Goal: Transaction & Acquisition: Book appointment/travel/reservation

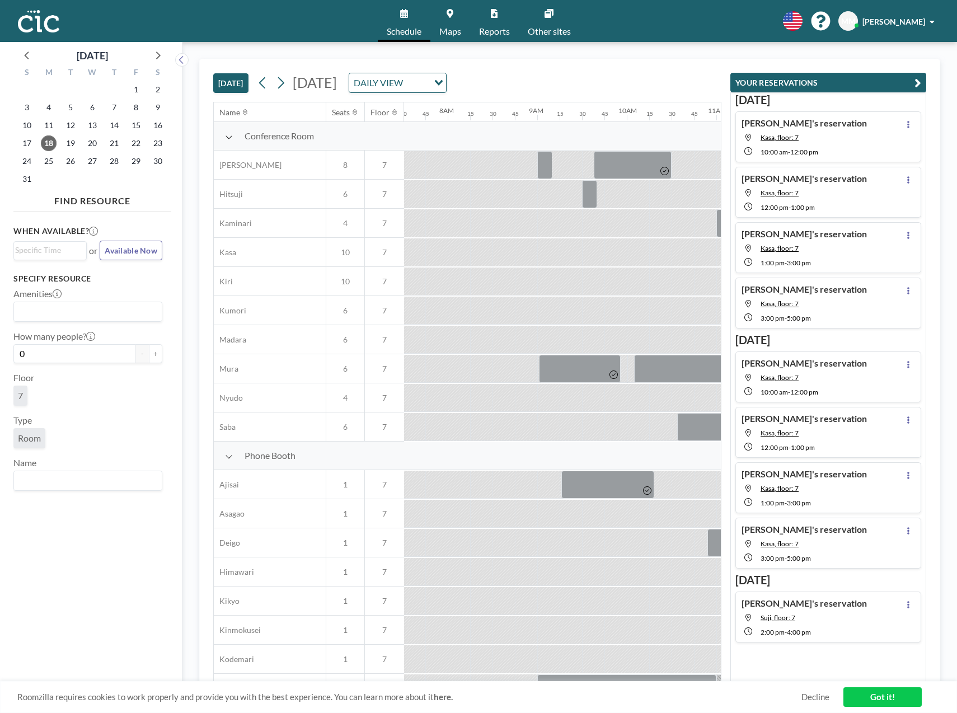
scroll to position [0, 1052]
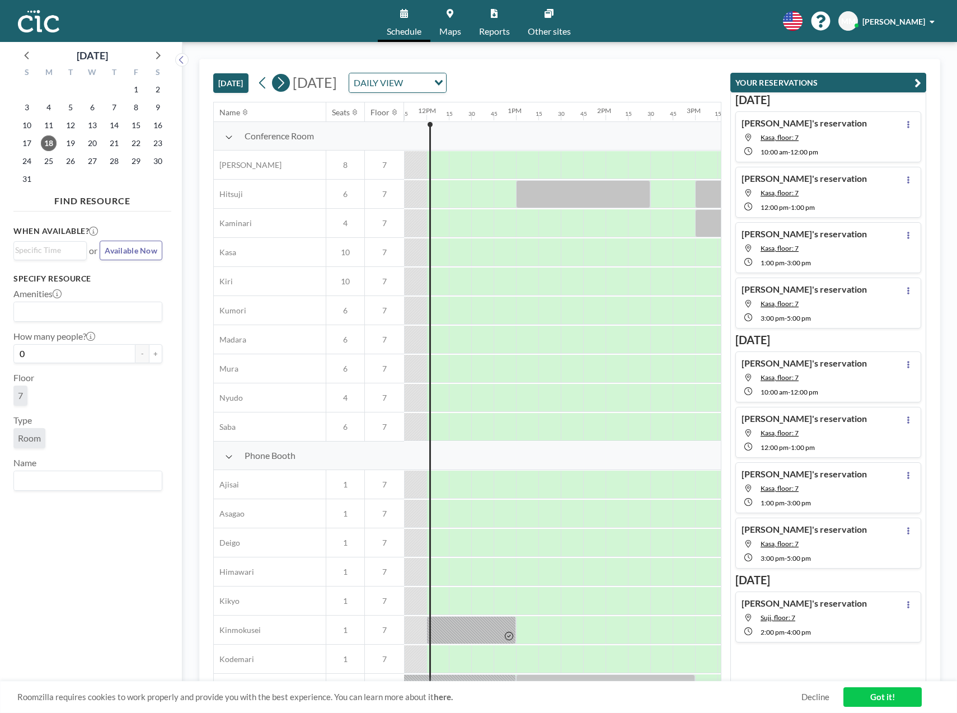
click at [282, 83] on icon at bounding box center [280, 82] width 11 height 17
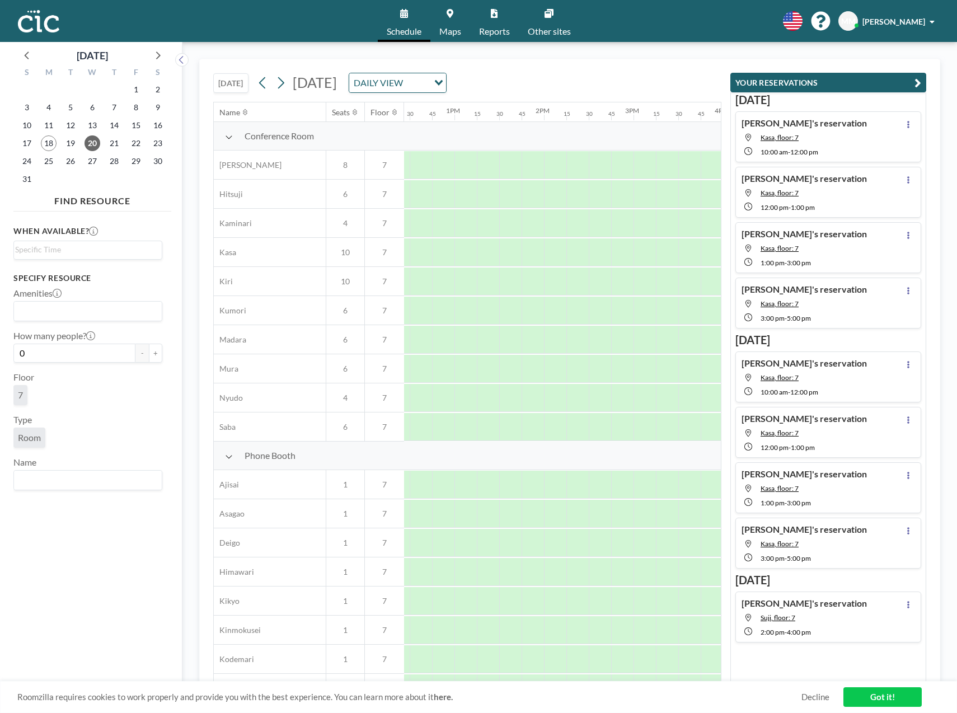
scroll to position [0, 1121]
drag, startPoint x: 540, startPoint y: 164, endPoint x: 617, endPoint y: 161, distance: 76.7
click at [617, 161] on div at bounding box center [581, 165] width 90 height 28
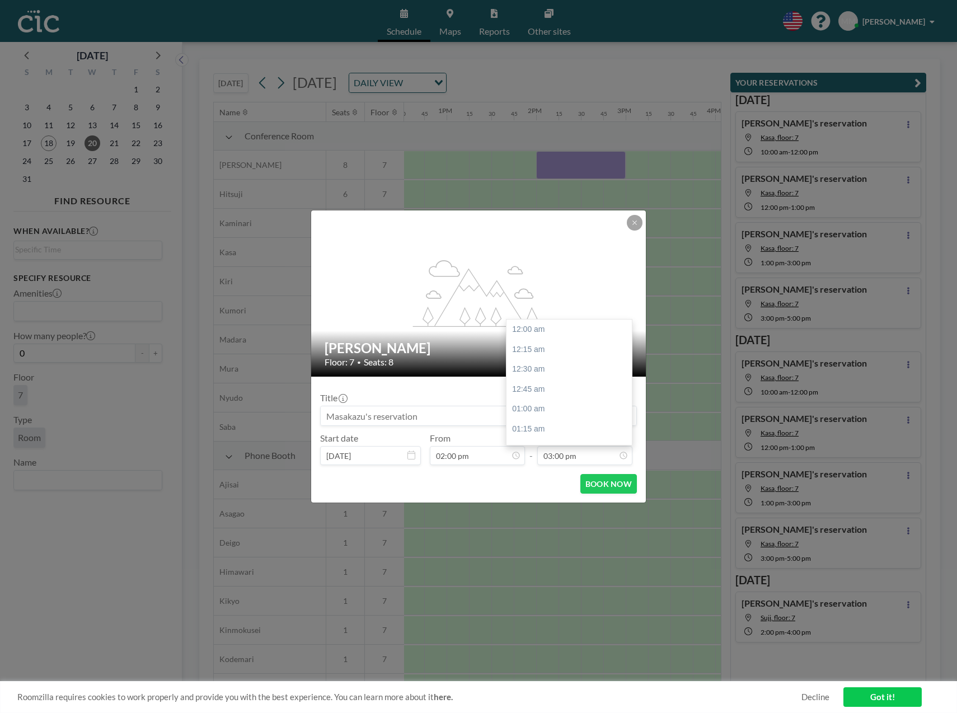
scroll to position [1195, 0]
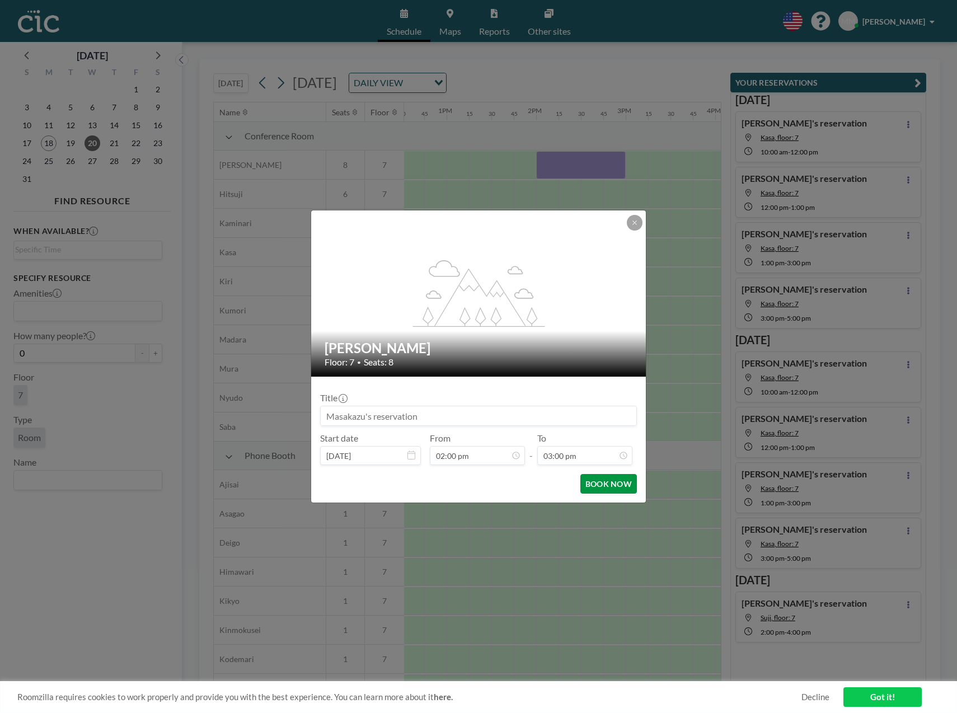
click at [620, 481] on button "BOOK NOW" at bounding box center [608, 484] width 57 height 20
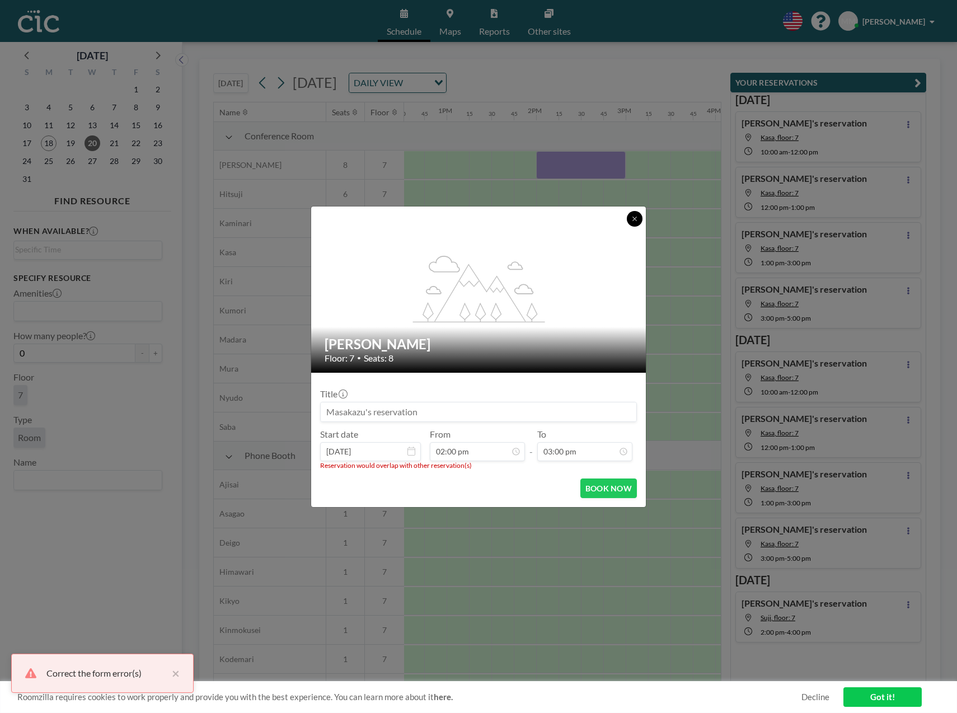
click at [640, 219] on button at bounding box center [635, 219] width 16 height 16
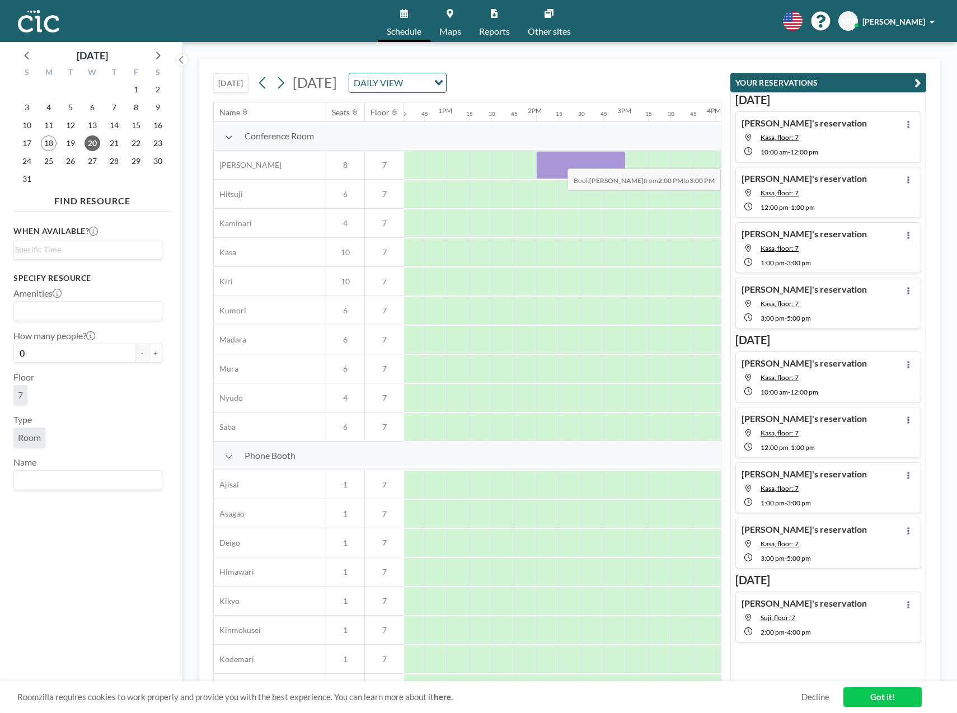
drag, startPoint x: 543, startPoint y: 162, endPoint x: 620, endPoint y: 160, distance: 77.8
click at [620, 160] on div at bounding box center [581, 165] width 90 height 28
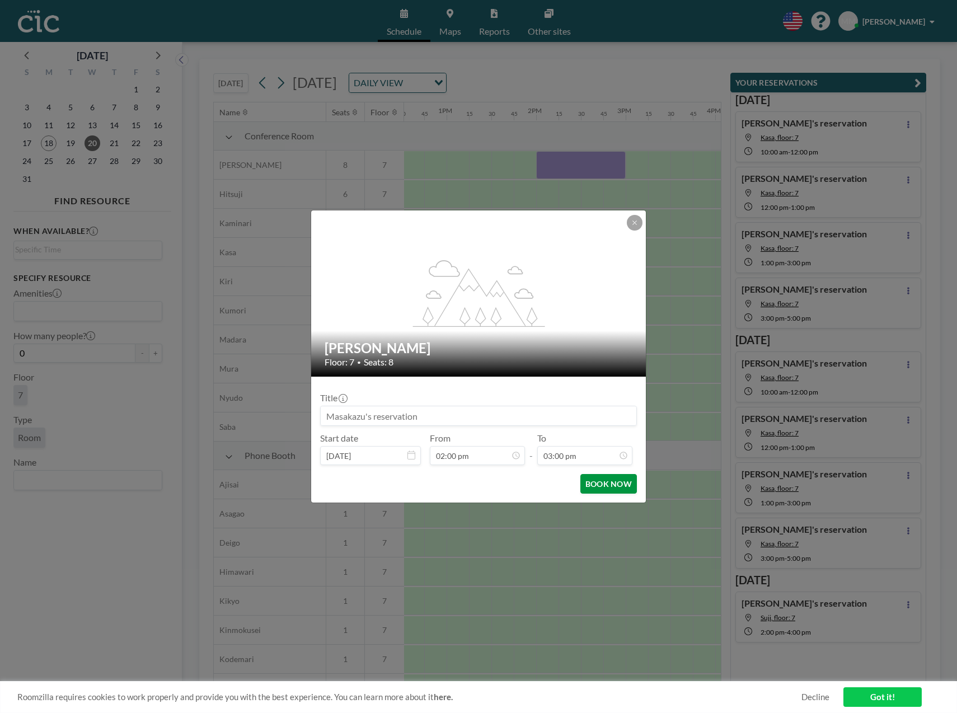
click at [615, 481] on button "BOOK NOW" at bounding box center [608, 484] width 57 height 20
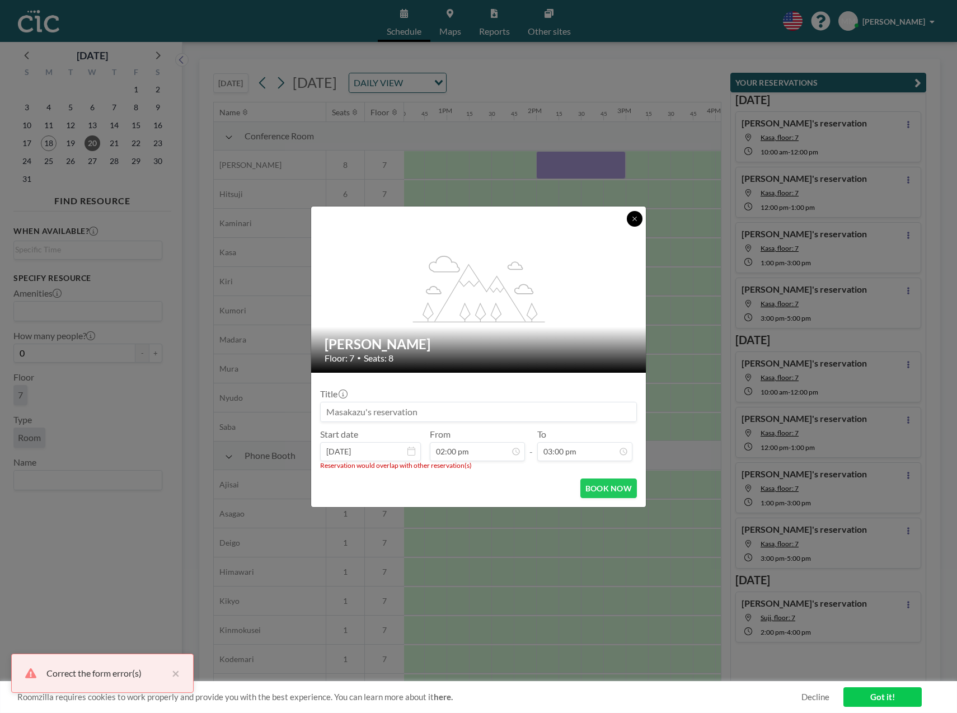
click at [634, 219] on icon at bounding box center [634, 218] width 4 height 4
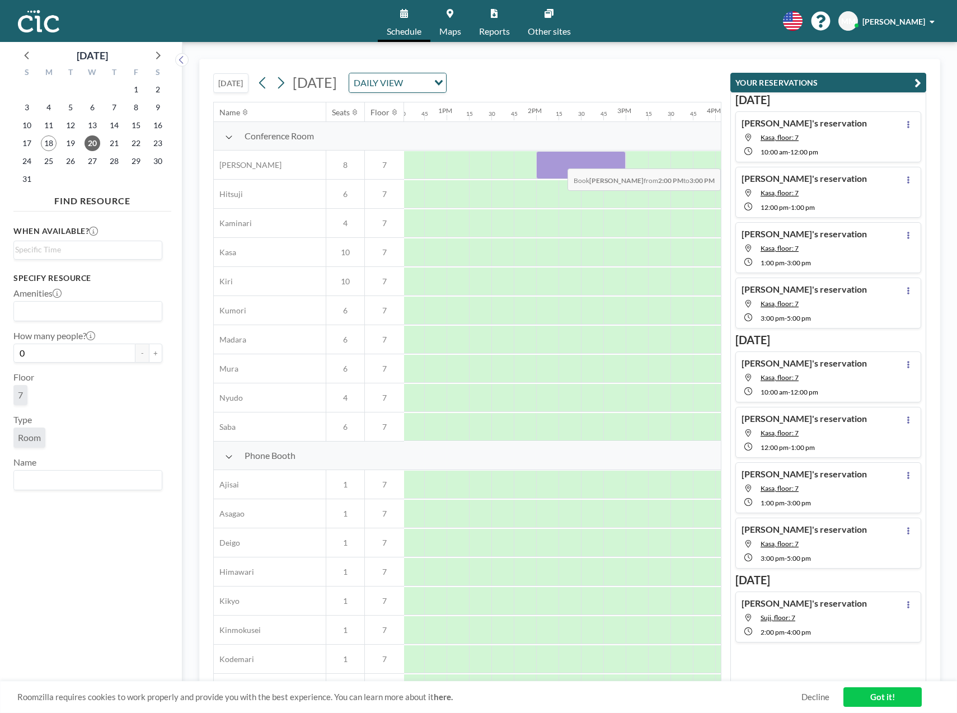
drag, startPoint x: 543, startPoint y: 166, endPoint x: 623, endPoint y: 160, distance: 79.6
click at [623, 160] on div at bounding box center [581, 165] width 90 height 28
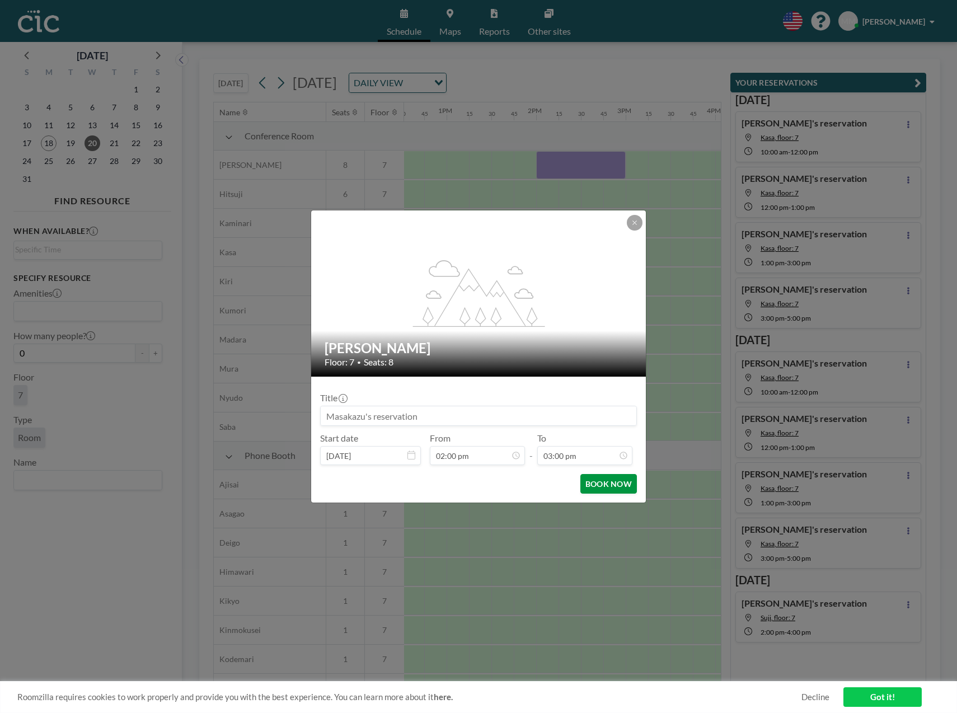
click at [613, 488] on button "BOOK NOW" at bounding box center [608, 484] width 57 height 20
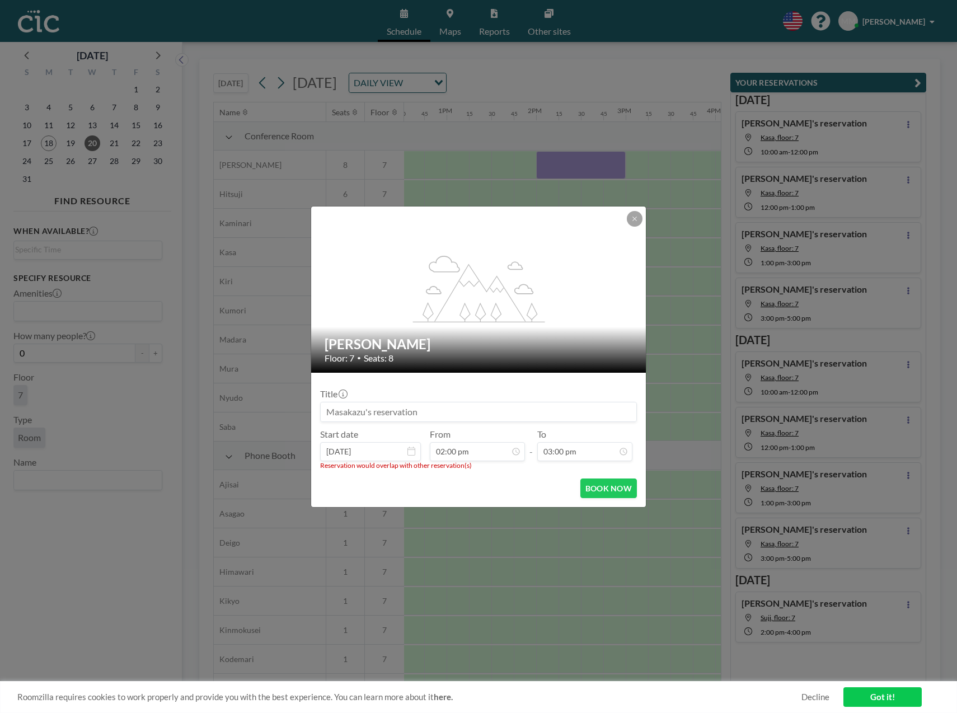
drag, startPoint x: 470, startPoint y: 465, endPoint x: 310, endPoint y: 468, distance: 159.5
click at [310, 469] on div "flex-grow: 1.2; Hane Floor: 7 • Seats: 8 Title Start date Aug 20, 2025 From 02:…" at bounding box center [478, 357] width 336 height 302
click at [616, 487] on button "BOOK NOW" at bounding box center [608, 488] width 57 height 20
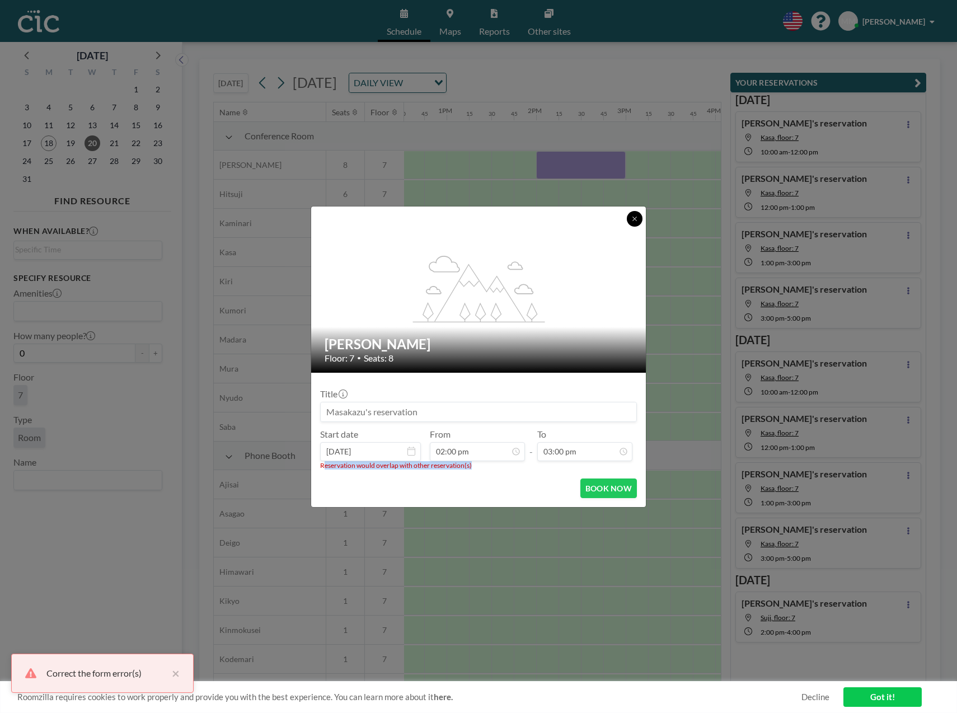
click at [636, 221] on icon at bounding box center [634, 218] width 7 height 7
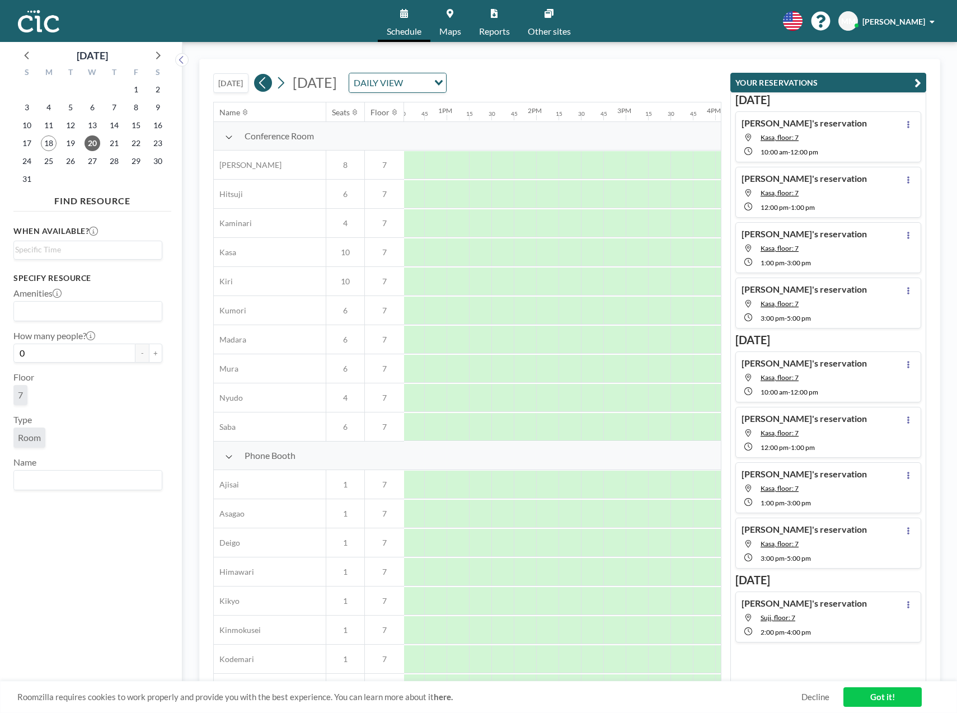
click at [261, 82] on icon at bounding box center [262, 82] width 11 height 17
drag, startPoint x: 560, startPoint y: 157, endPoint x: 615, endPoint y: 157, distance: 55.4
click at [583, 157] on div at bounding box center [560, 165] width 45 height 28
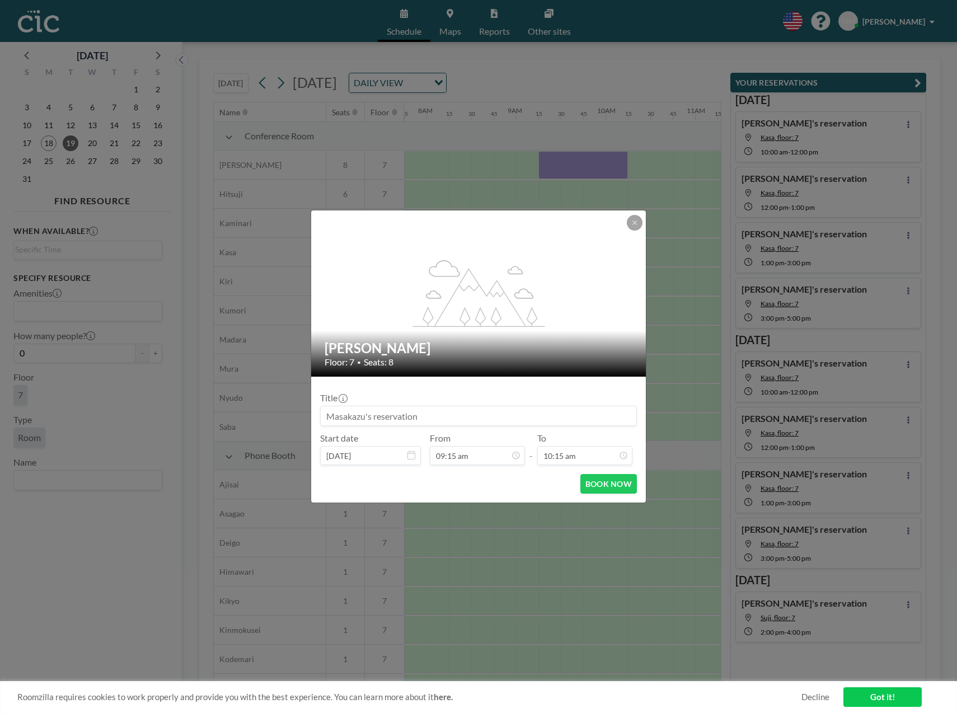
scroll to position [816, 0]
click at [609, 483] on button "BOOK NOW" at bounding box center [608, 484] width 57 height 20
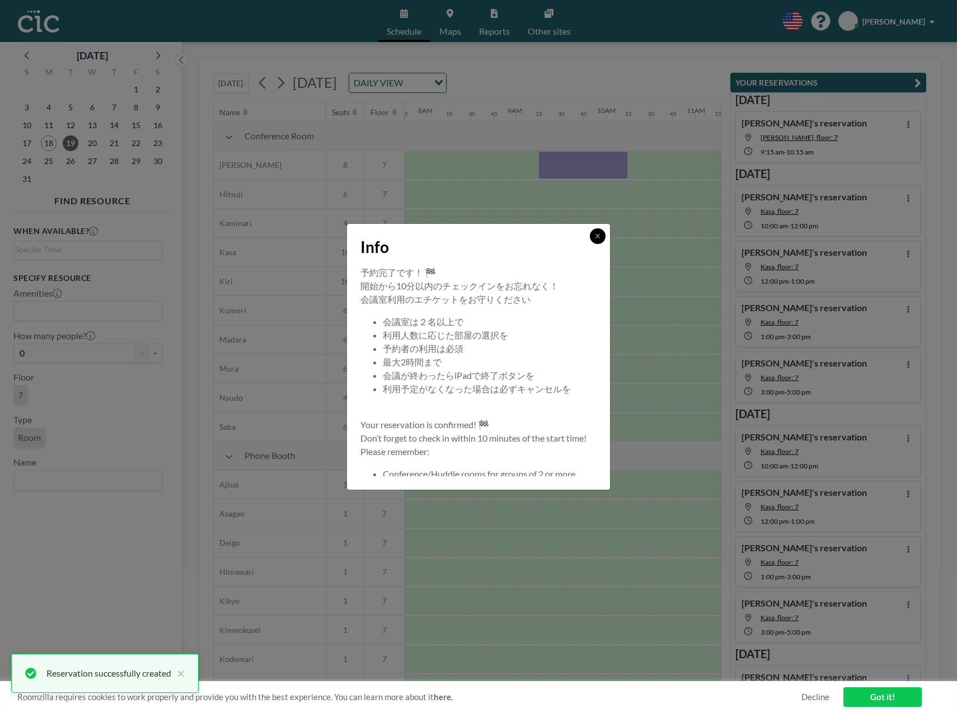
click at [604, 234] on button at bounding box center [598, 236] width 16 height 16
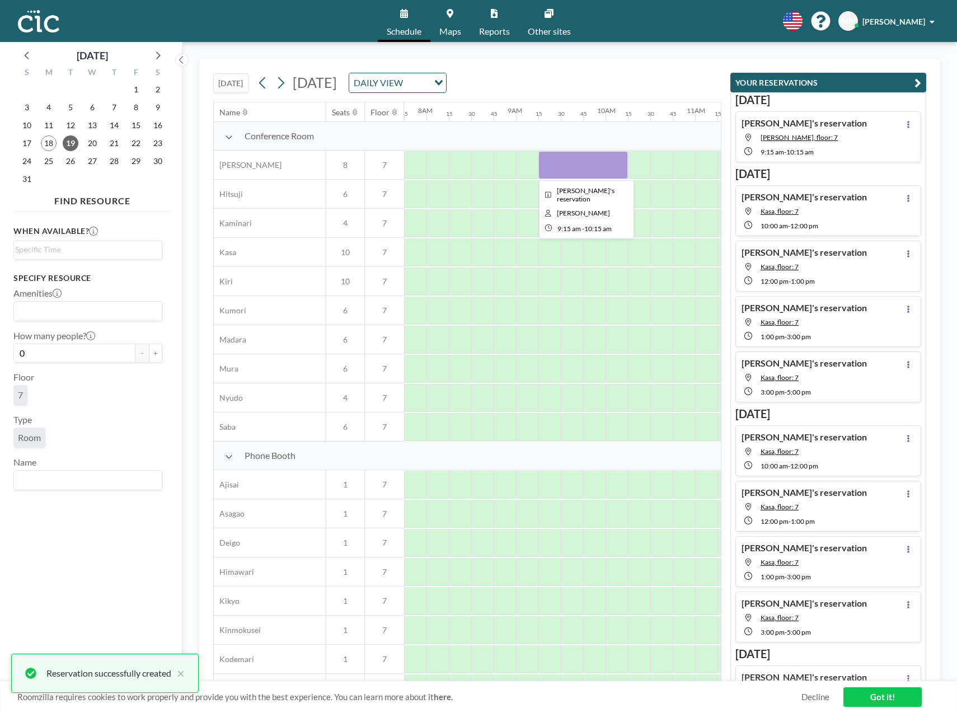
drag, startPoint x: 580, startPoint y: 161, endPoint x: 566, endPoint y: 164, distance: 13.7
click at [566, 164] on div at bounding box center [583, 165] width 90 height 28
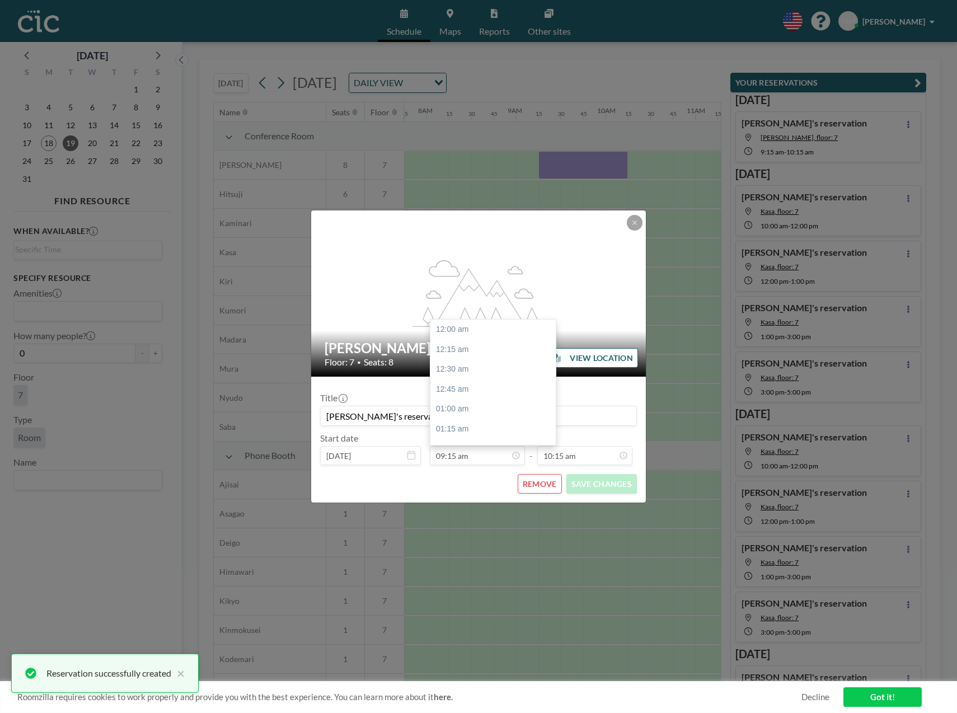
scroll to position [737, 0]
click at [533, 481] on button "REMOVE" at bounding box center [539, 484] width 44 height 20
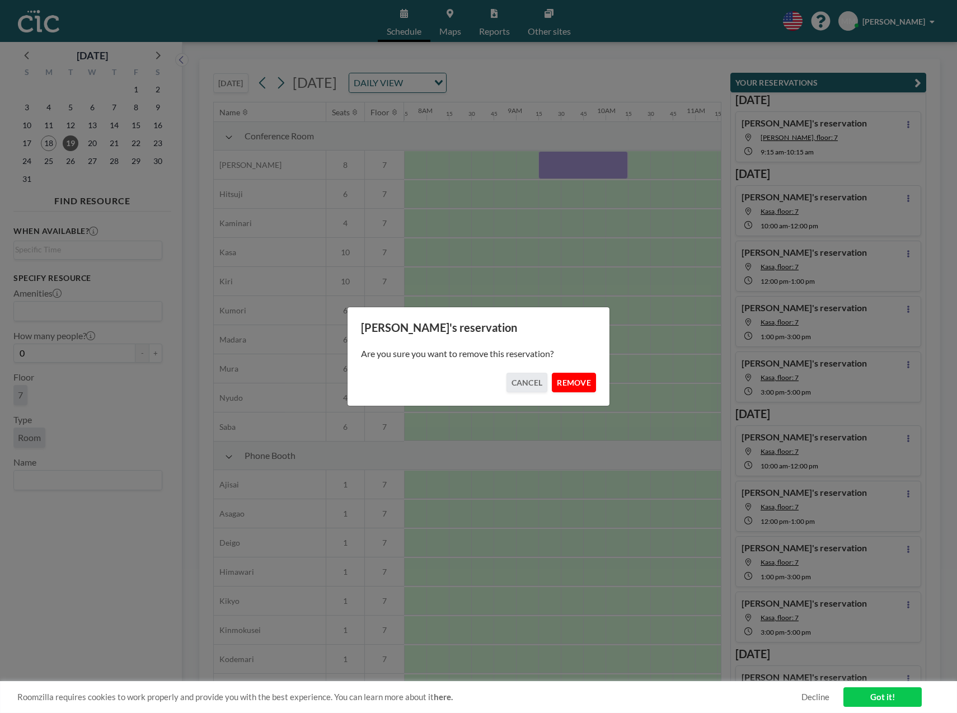
click at [575, 379] on button "REMOVE" at bounding box center [574, 383] width 44 height 20
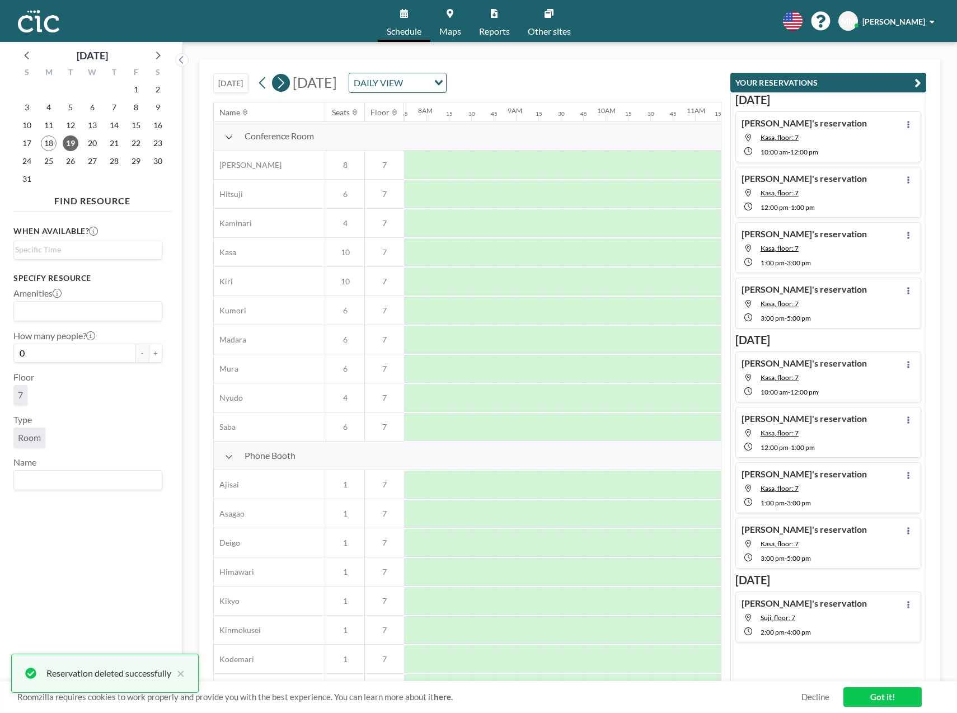
click at [281, 81] on icon at bounding box center [280, 82] width 11 height 17
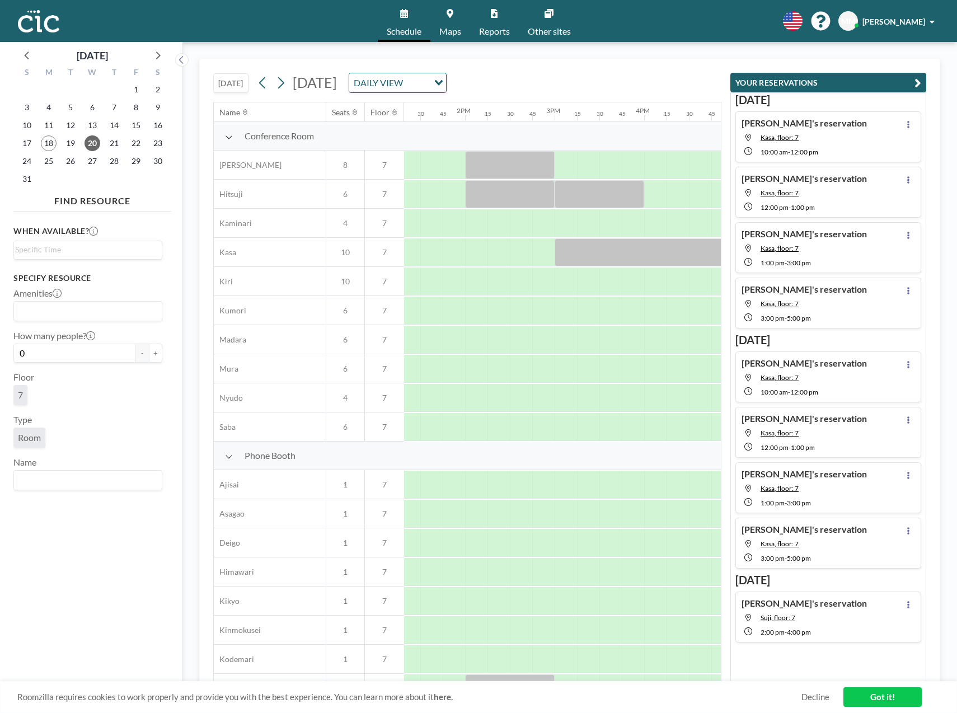
scroll to position [0, 1197]
drag, startPoint x: 477, startPoint y: 270, endPoint x: 540, endPoint y: 286, distance: 64.7
click at [540, 286] on div at bounding box center [505, 281] width 90 height 28
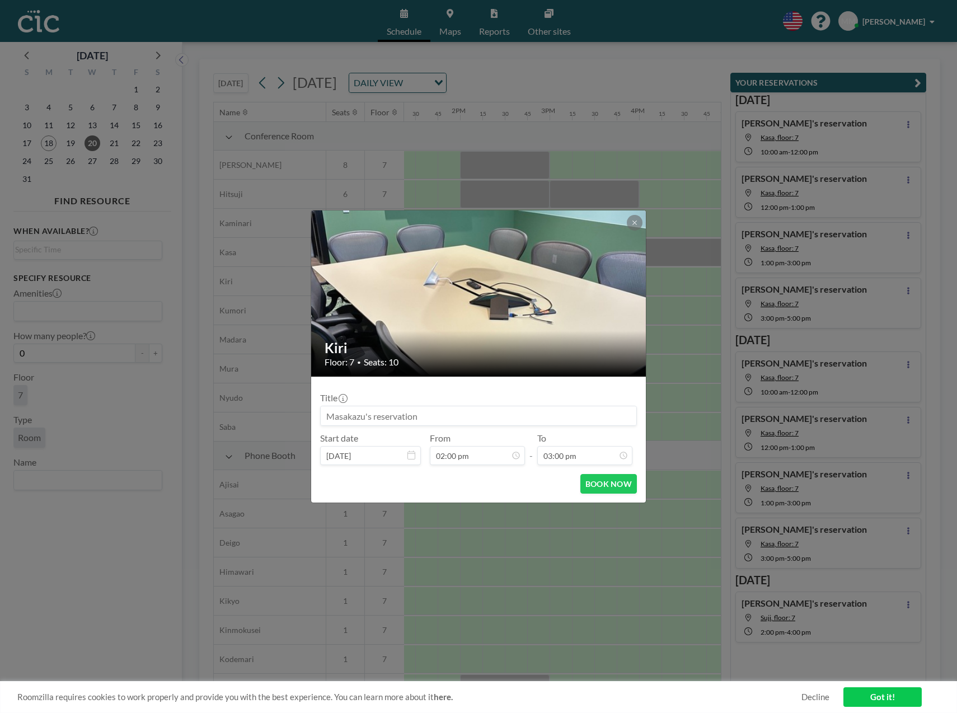
scroll to position [0, 0]
click at [614, 487] on button "BOOK NOW" at bounding box center [608, 484] width 57 height 20
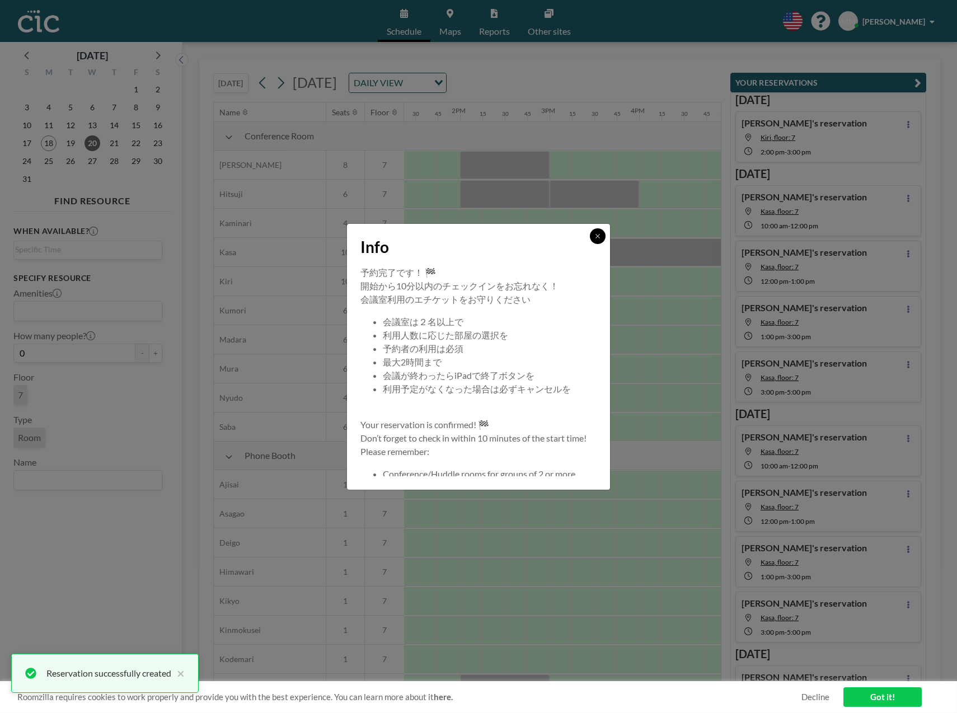
click at [604, 236] on button at bounding box center [598, 236] width 16 height 16
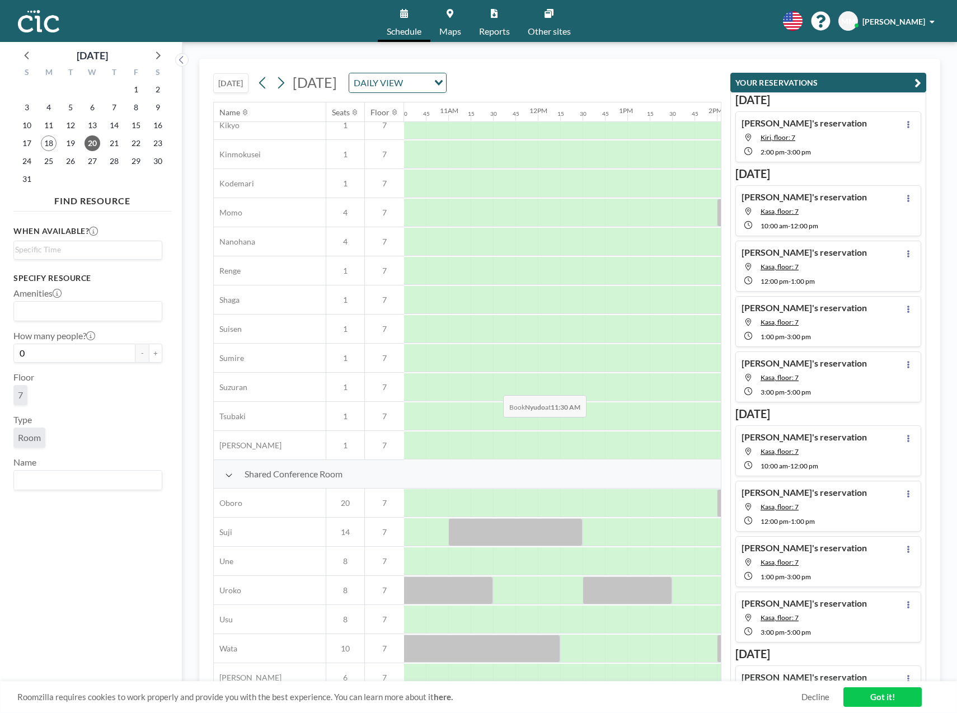
scroll to position [492, 940]
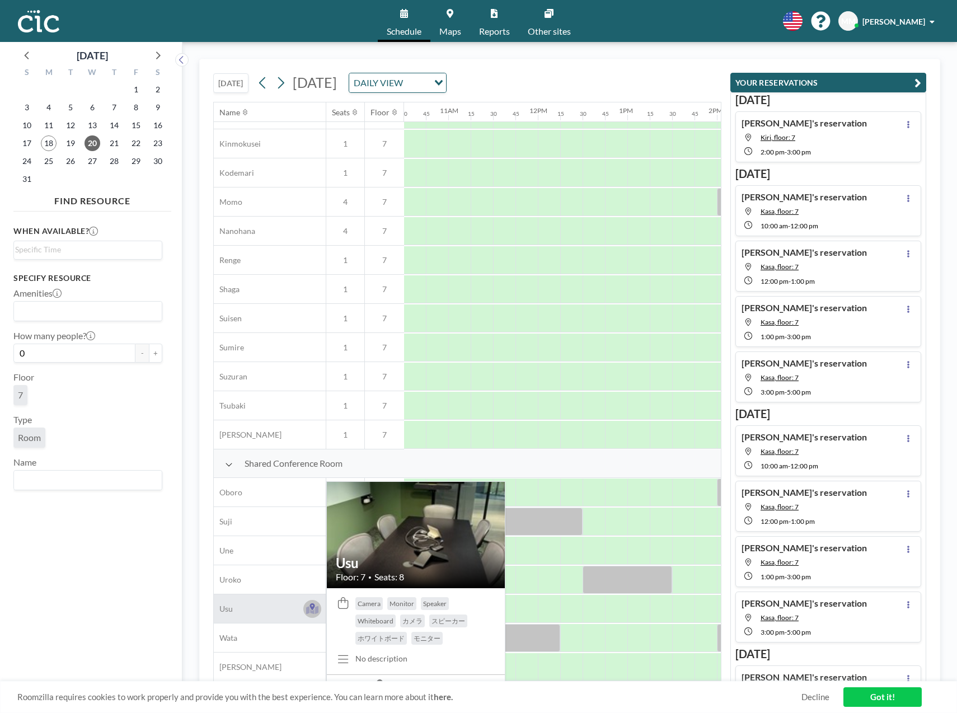
click at [317, 605] on icon at bounding box center [312, 609] width 13 height 8
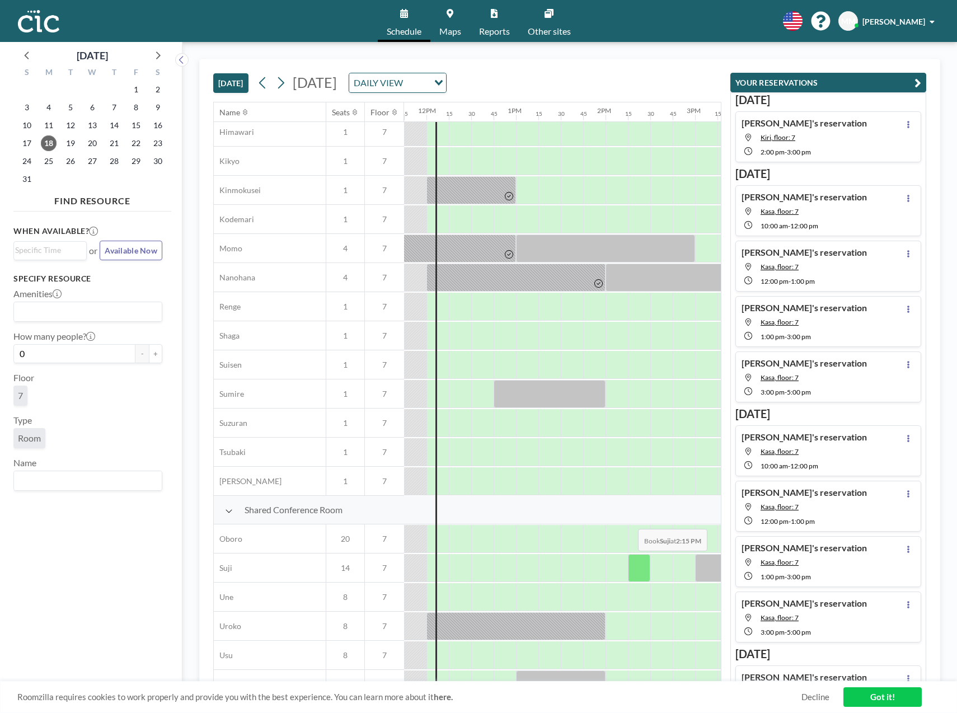
scroll to position [492, 1052]
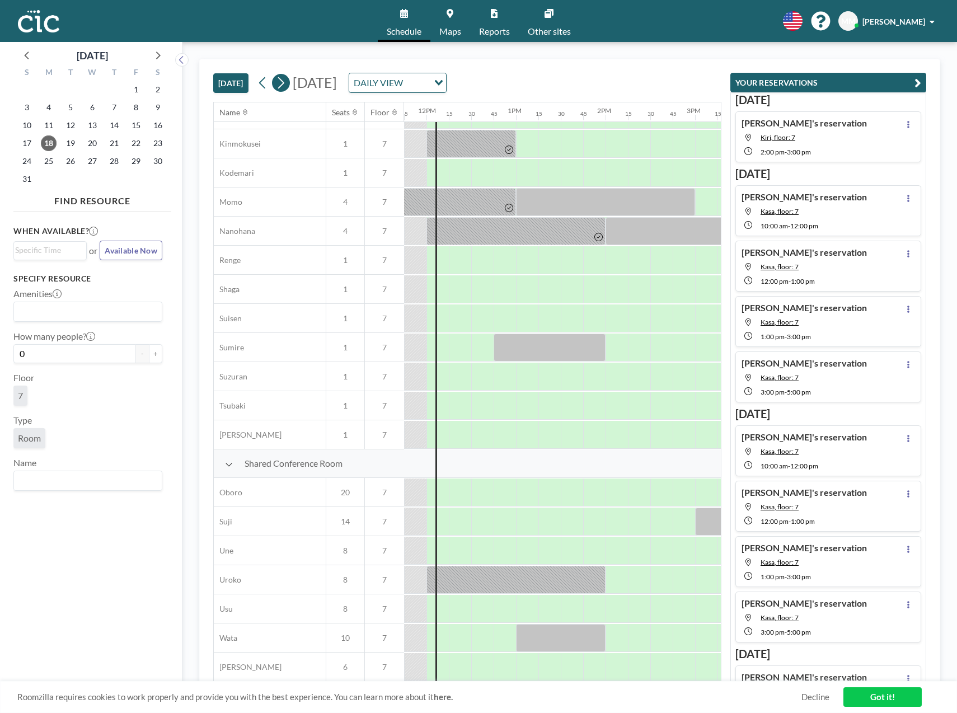
click at [286, 84] on icon at bounding box center [280, 82] width 11 height 17
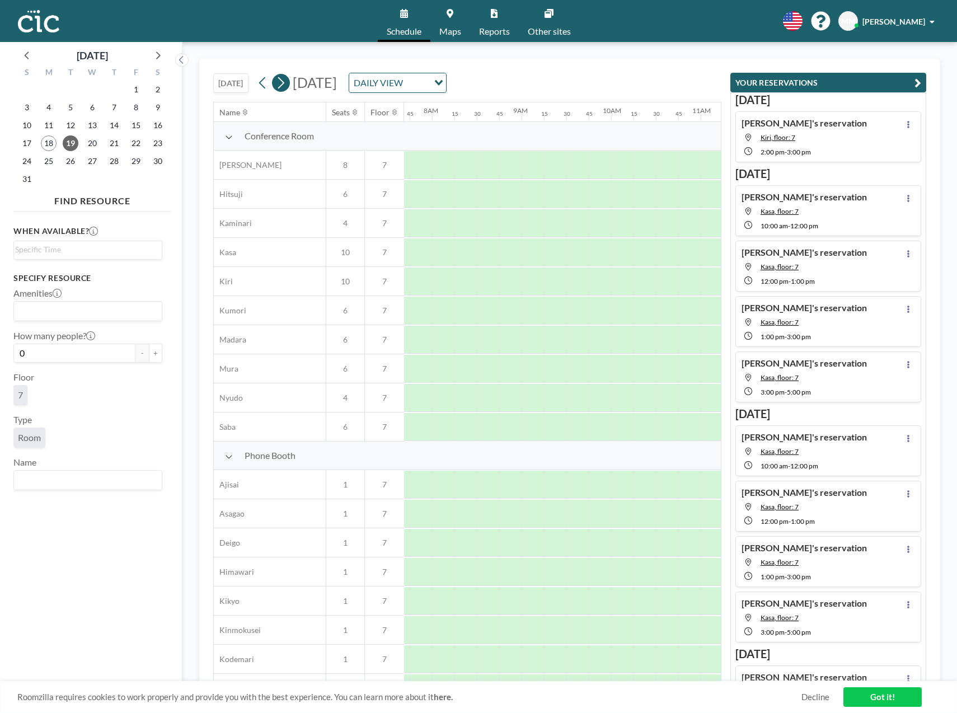
scroll to position [0, 694]
click at [286, 84] on icon at bounding box center [280, 82] width 11 height 17
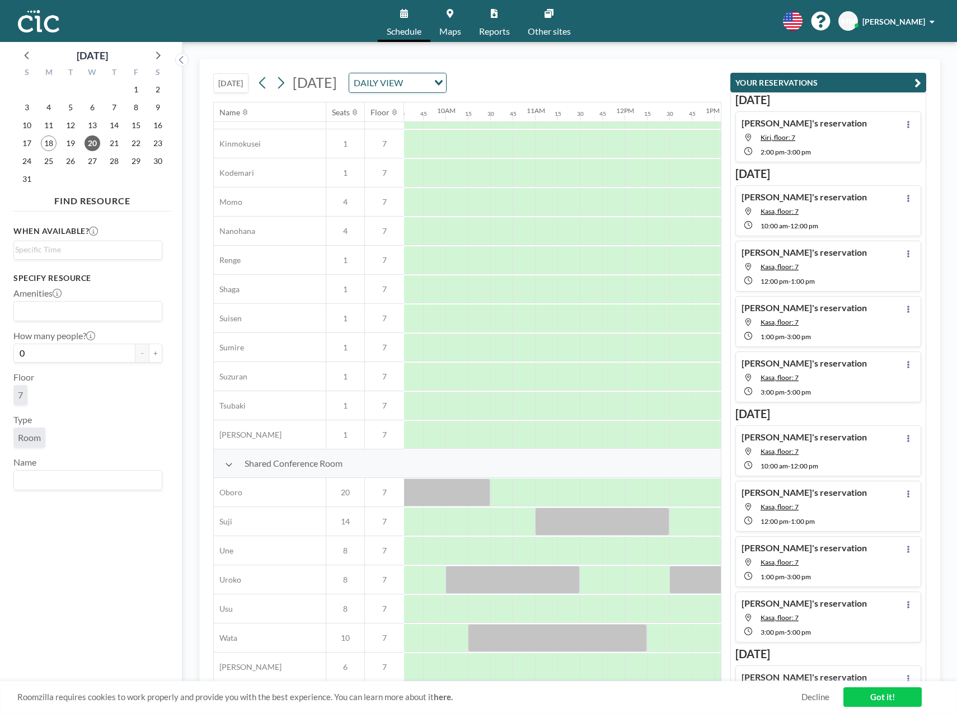
scroll to position [492, 865]
drag, startPoint x: 538, startPoint y: 604, endPoint x: 609, endPoint y: 604, distance: 70.5
click at [609, 604] on div at bounding box center [569, 609] width 90 height 28
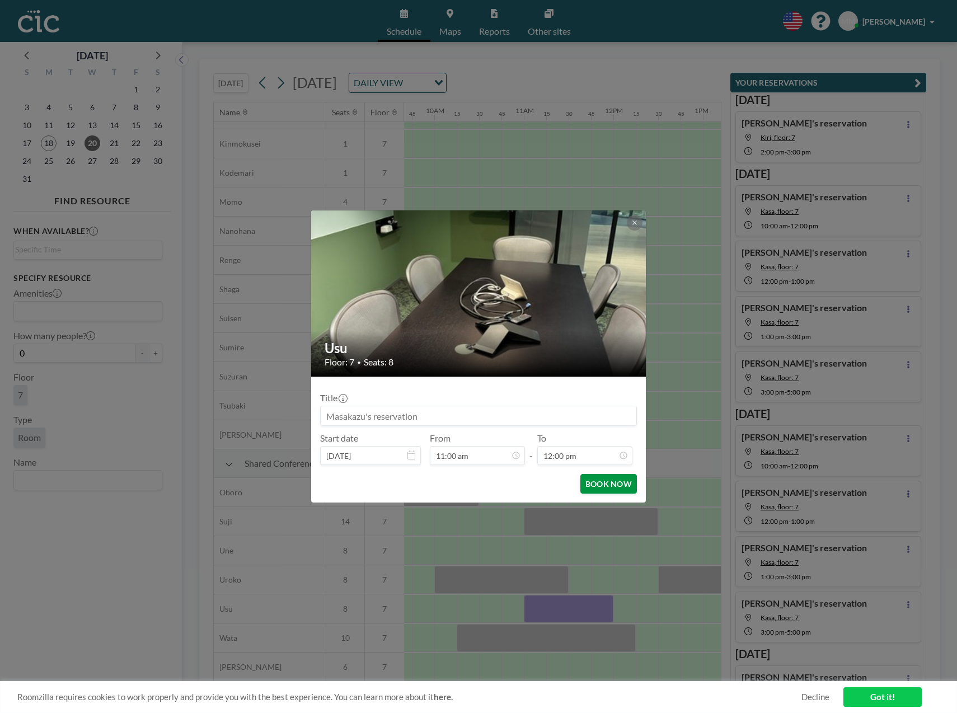
click at [601, 485] on button "BOOK NOW" at bounding box center [608, 484] width 57 height 20
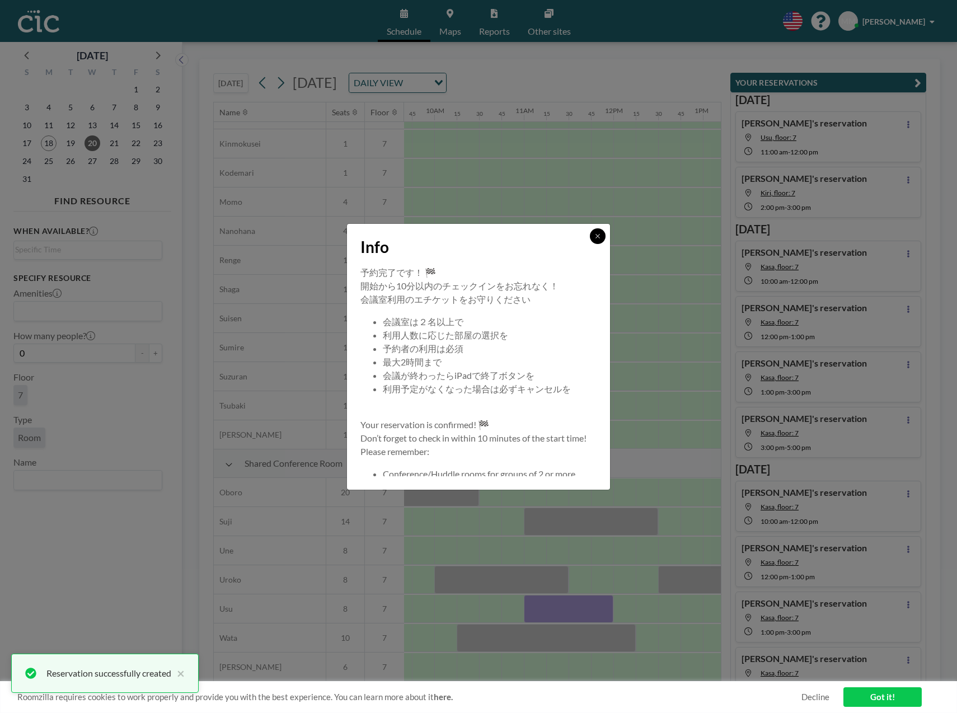
click at [600, 233] on icon at bounding box center [597, 236] width 7 height 7
